Goal: Task Accomplishment & Management: Use online tool/utility

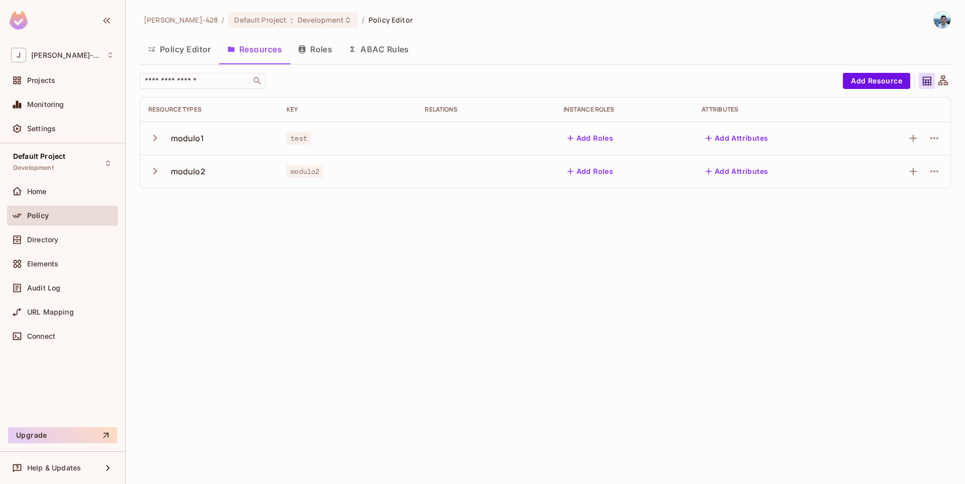
click at [208, 54] on button "Policy Editor" at bounding box center [179, 49] width 79 height 25
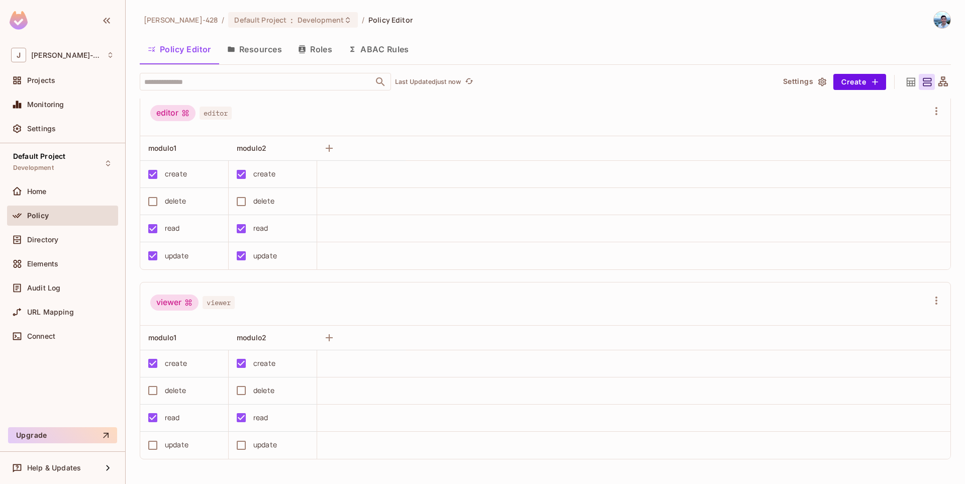
scroll to position [1, 0]
click at [929, 476] on button "Save Changes" at bounding box center [926, 468] width 62 height 16
click at [474, 285] on div "viewer viewer" at bounding box center [545, 303] width 810 height 43
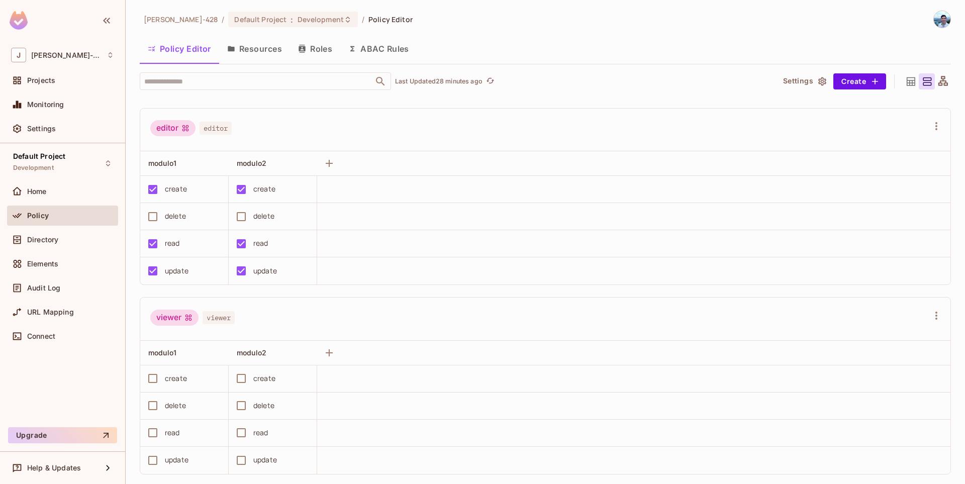
scroll to position [195, 0]
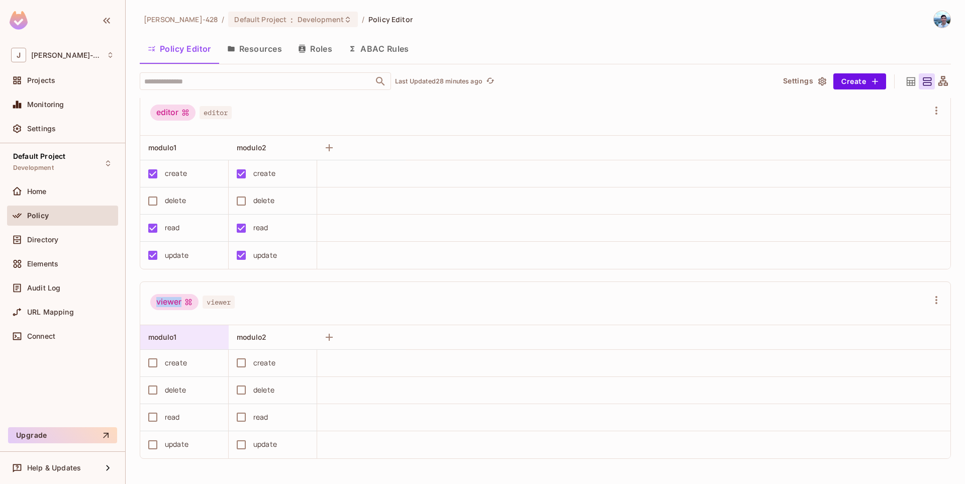
drag, startPoint x: 162, startPoint y: 302, endPoint x: 220, endPoint y: 334, distance: 65.4
click at [187, 303] on div "viewer" at bounding box center [174, 302] width 48 height 16
click at [347, 296] on div "viewer viewer" at bounding box center [539, 303] width 778 height 19
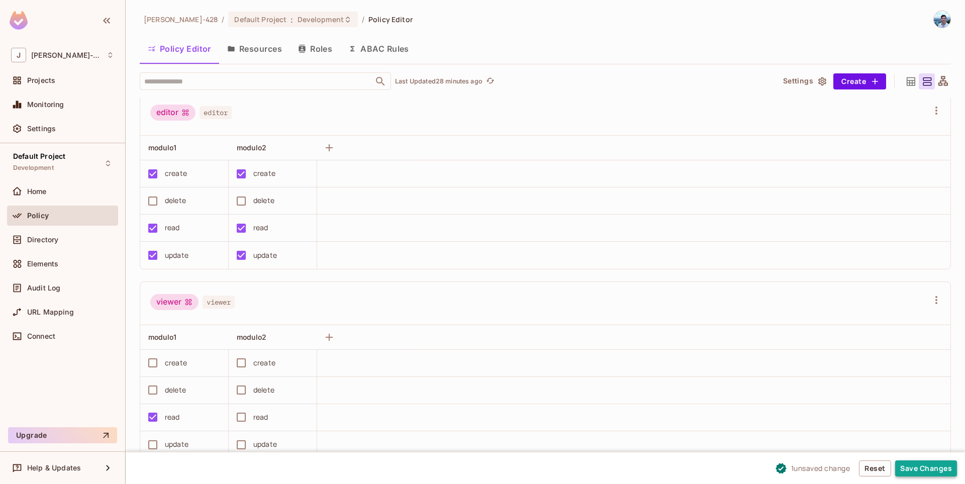
click at [918, 475] on button "Save Changes" at bounding box center [926, 468] width 62 height 16
click at [934, 471] on button "Save Changes" at bounding box center [926, 468] width 62 height 16
click at [923, 466] on button "Save Changes" at bounding box center [926, 468] width 62 height 16
